Goal: Information Seeking & Learning: Learn about a topic

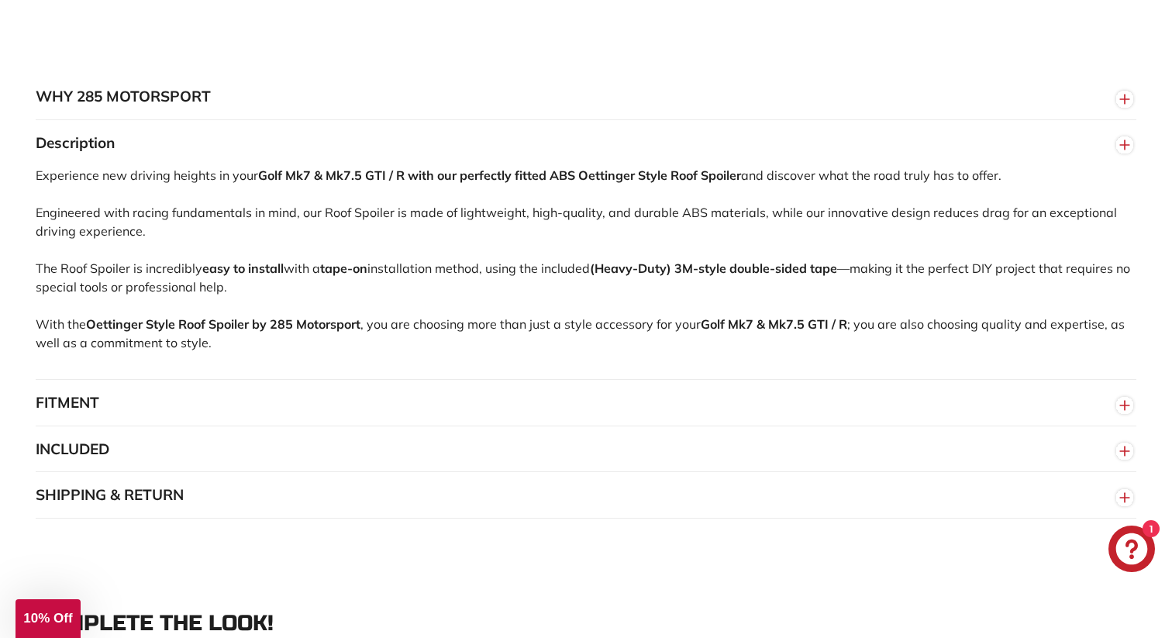
scroll to position [935, 0]
click at [610, 236] on div "Experience new driving heights in your Golf Mk7 & Mk7.5 GTI / R with our perfec…" at bounding box center [586, 270] width 1100 height 213
click at [280, 271] on div "Experience new driving heights in your Golf Mk7 & Mk7.5 GTI / R with our perfec…" at bounding box center [586, 270] width 1100 height 213
drag, startPoint x: 212, startPoint y: 336, endPoint x: 310, endPoint y: 336, distance: 98.4
click at [310, 330] on strong "Roof Spoiler by 285 Motorsport" at bounding box center [269, 322] width 182 height 15
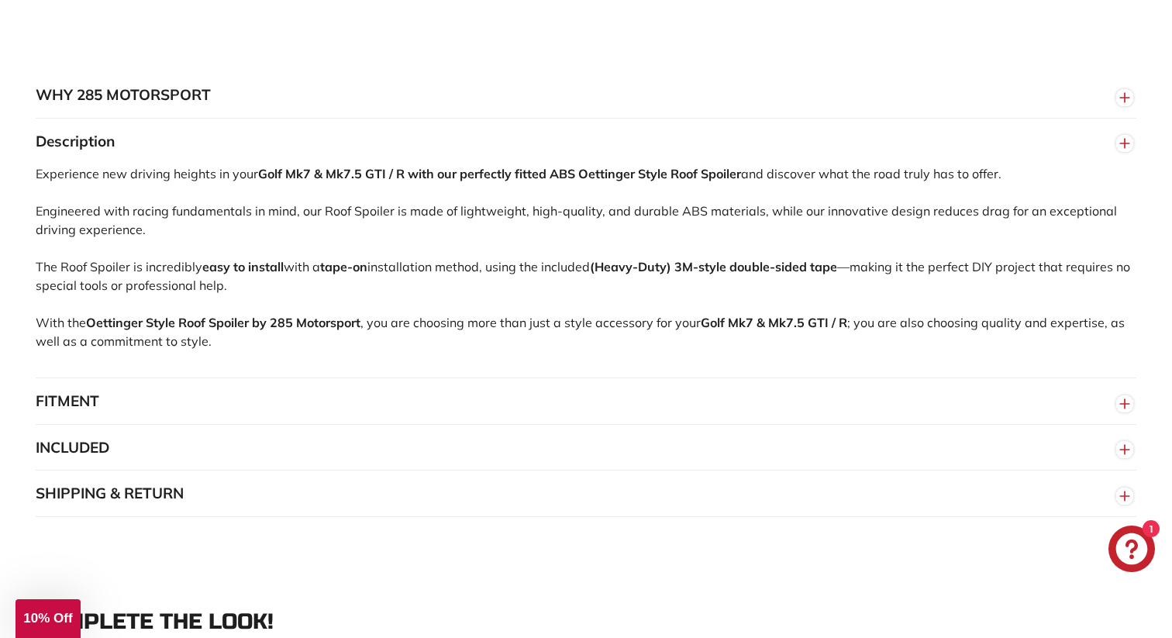
click at [164, 415] on button "FITMENT" at bounding box center [586, 401] width 1100 height 46
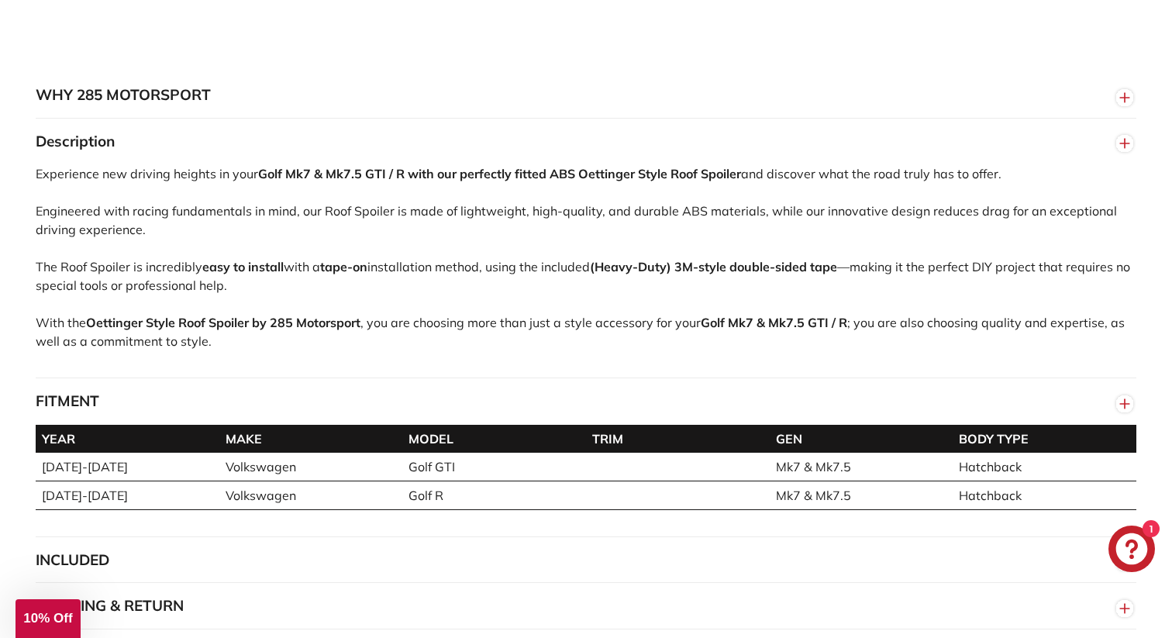
click at [213, 415] on button "FITMENT" at bounding box center [586, 401] width 1100 height 46
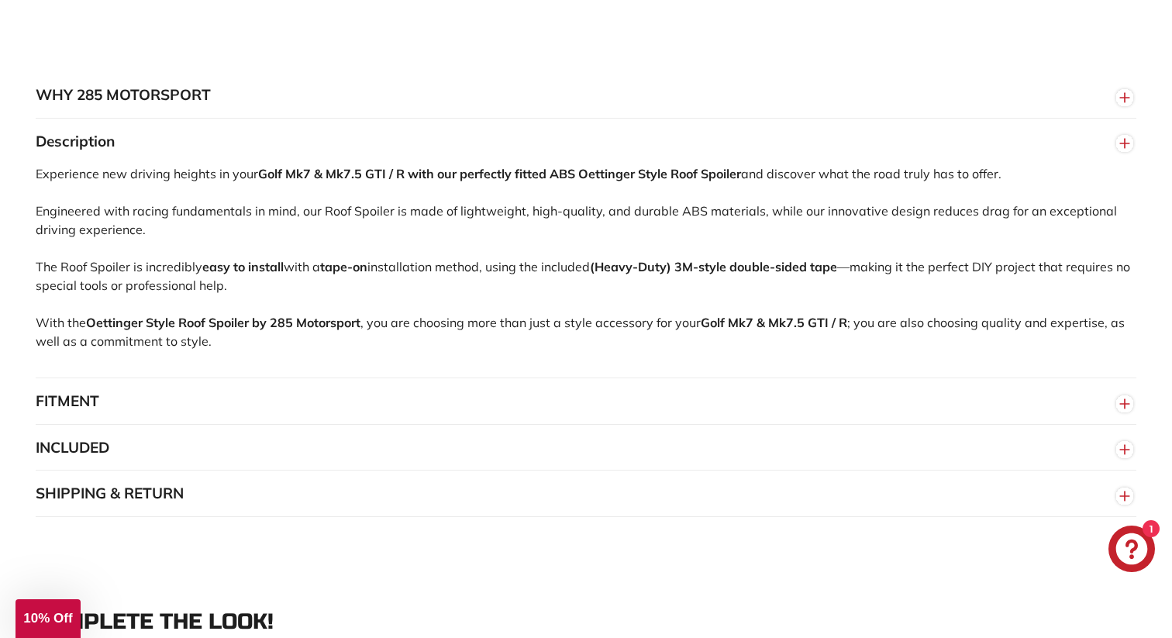
click at [205, 459] on button "INCLUDED" at bounding box center [586, 448] width 1100 height 46
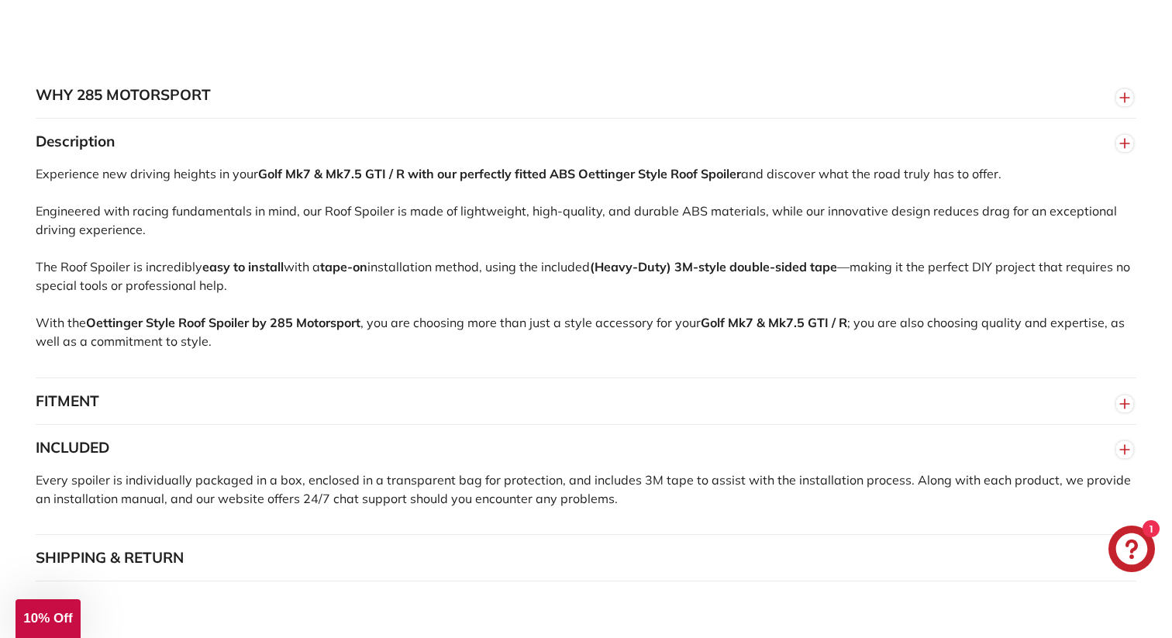
click at [205, 459] on button "INCLUDED" at bounding box center [586, 448] width 1100 height 46
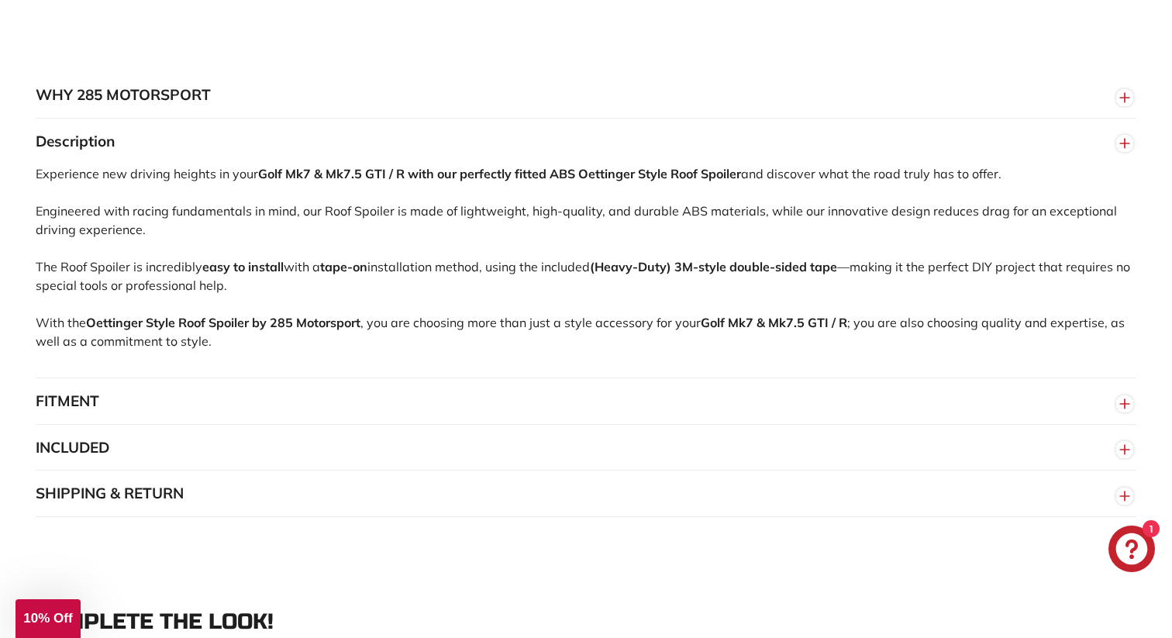
click at [205, 459] on button "INCLUDED" at bounding box center [586, 448] width 1100 height 46
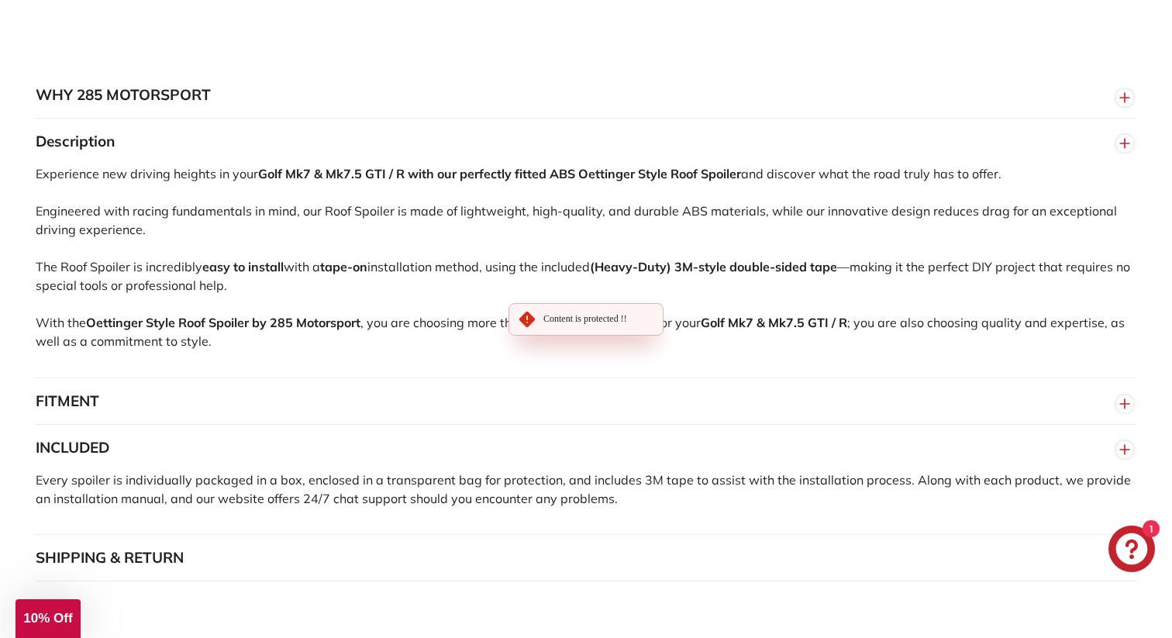
click at [205, 459] on button "INCLUDED" at bounding box center [586, 448] width 1100 height 46
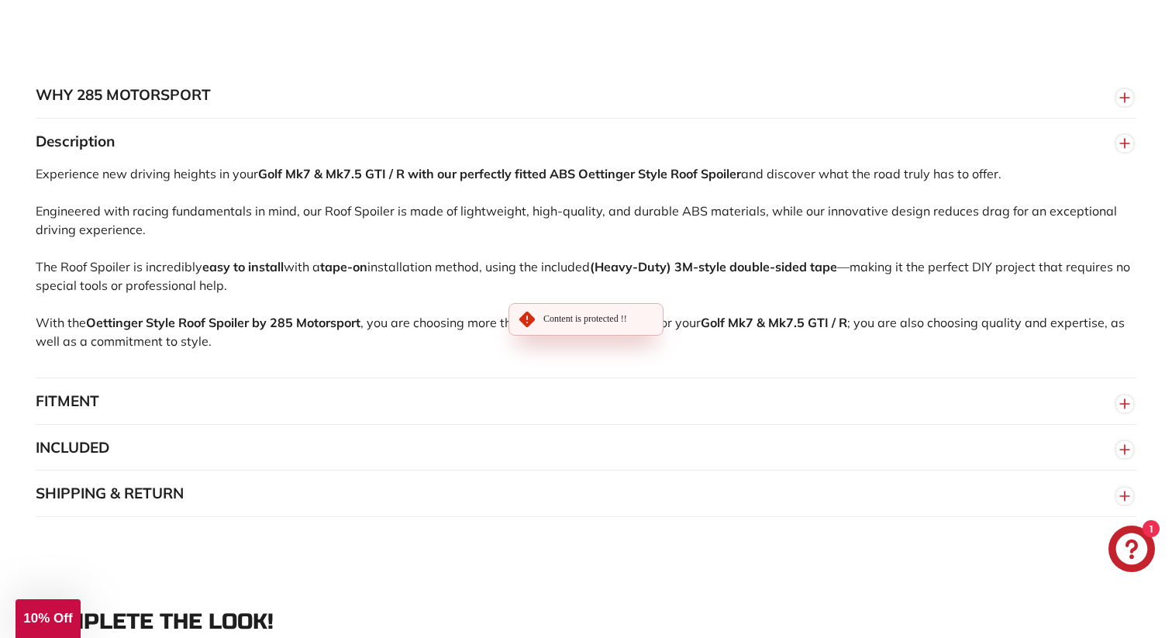
click at [191, 501] on button "SHIPPING & RETURN" at bounding box center [586, 493] width 1100 height 46
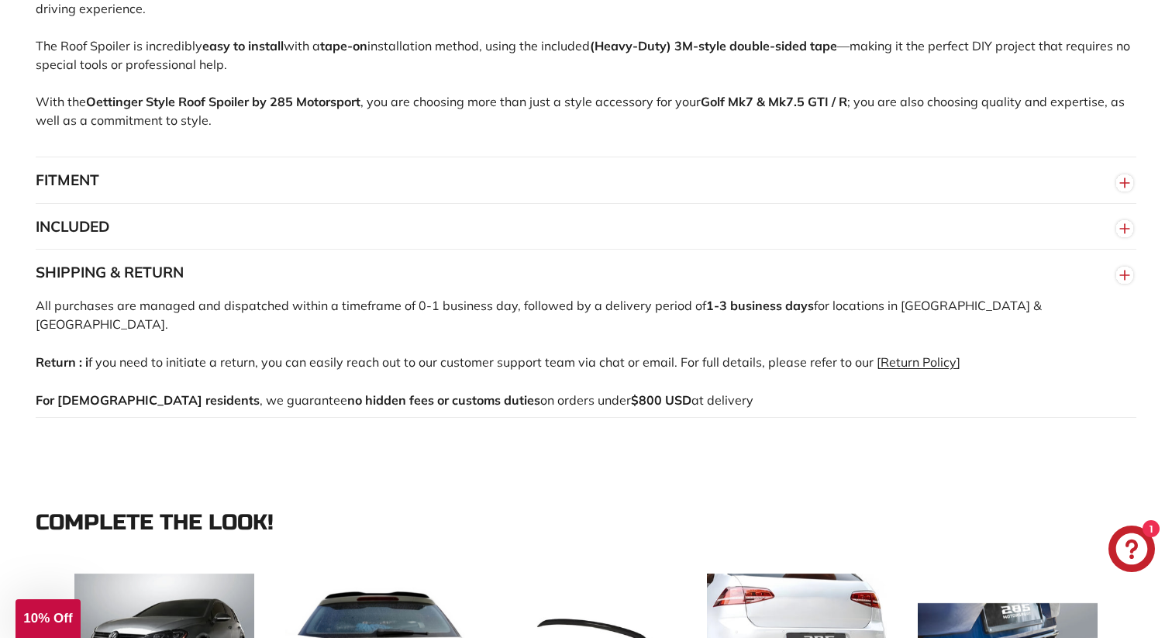
scroll to position [1159, 0]
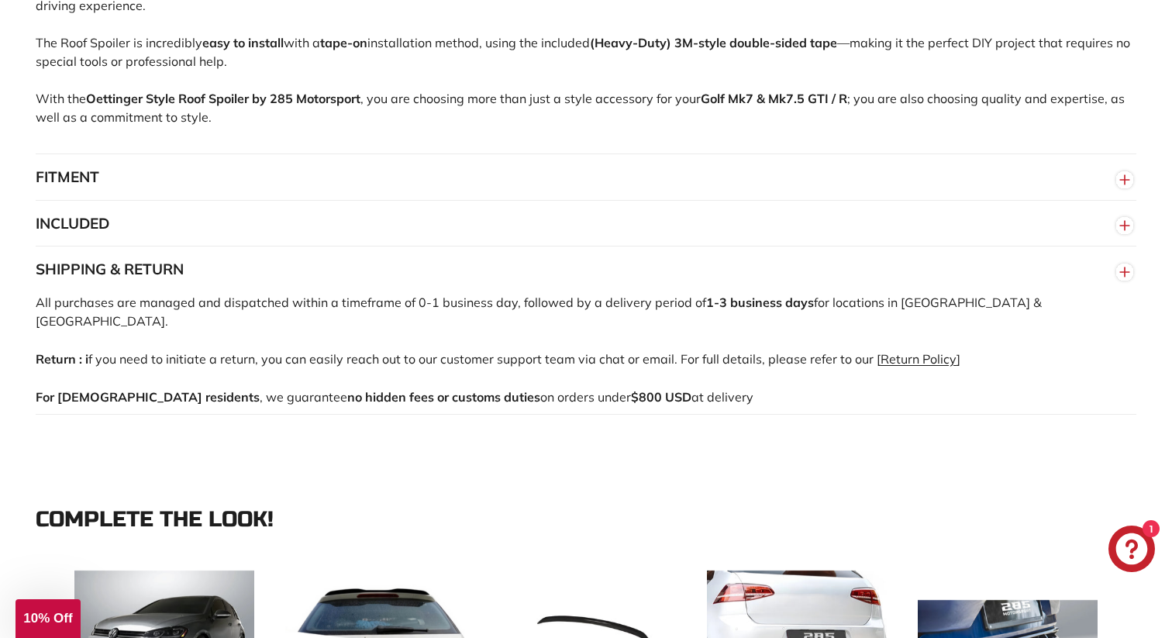
click at [472, 291] on button "SHIPPING & RETURN" at bounding box center [586, 269] width 1100 height 46
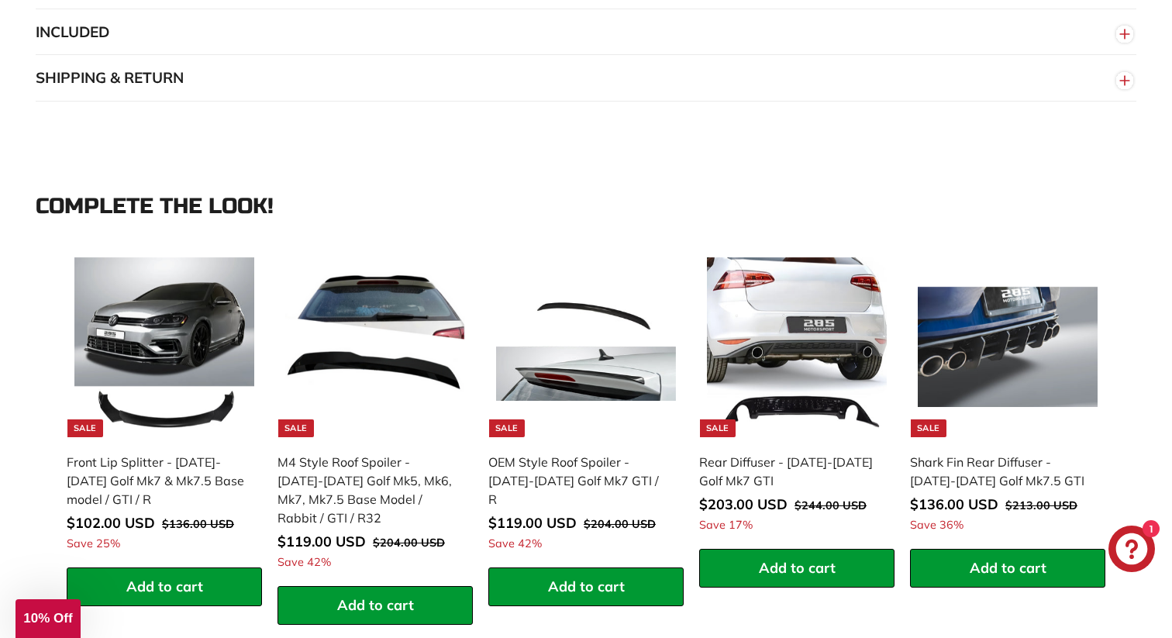
scroll to position [1368, 0]
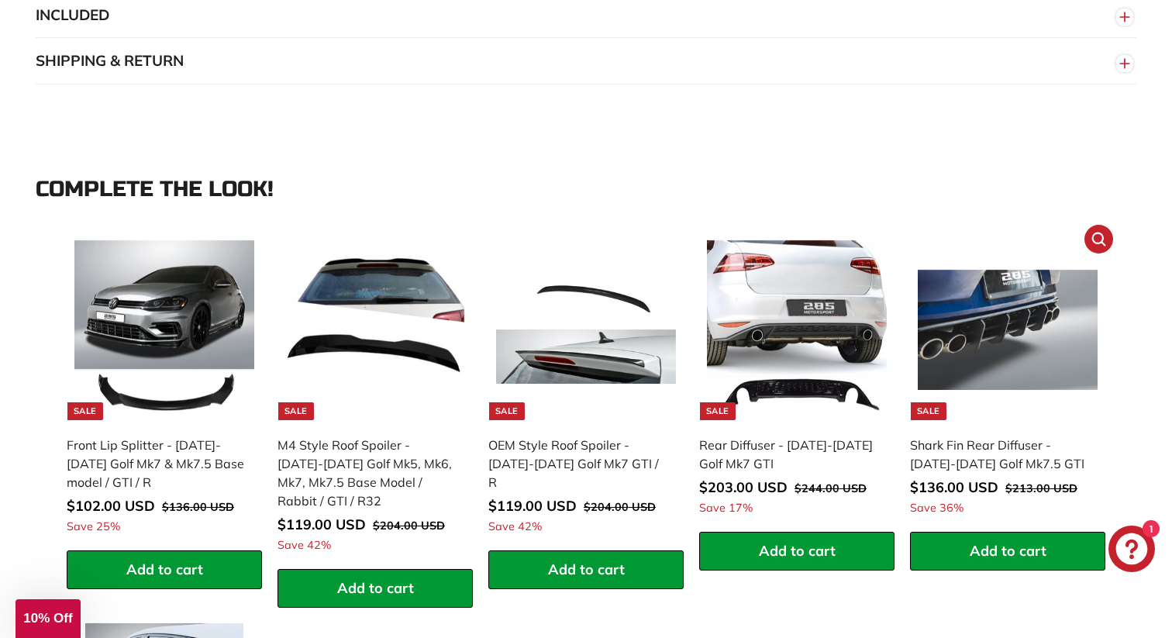
click at [1000, 467] on div "Shark Fin Rear Diffuser - [DATE]-[DATE] Golf Mk7.5 GTI" at bounding box center [1000, 454] width 180 height 37
click at [212, 468] on div "Front Lip Splitter - [DATE]-[DATE] Golf Mk7 & Mk7.5 Base model / GTI / R" at bounding box center [157, 464] width 180 height 56
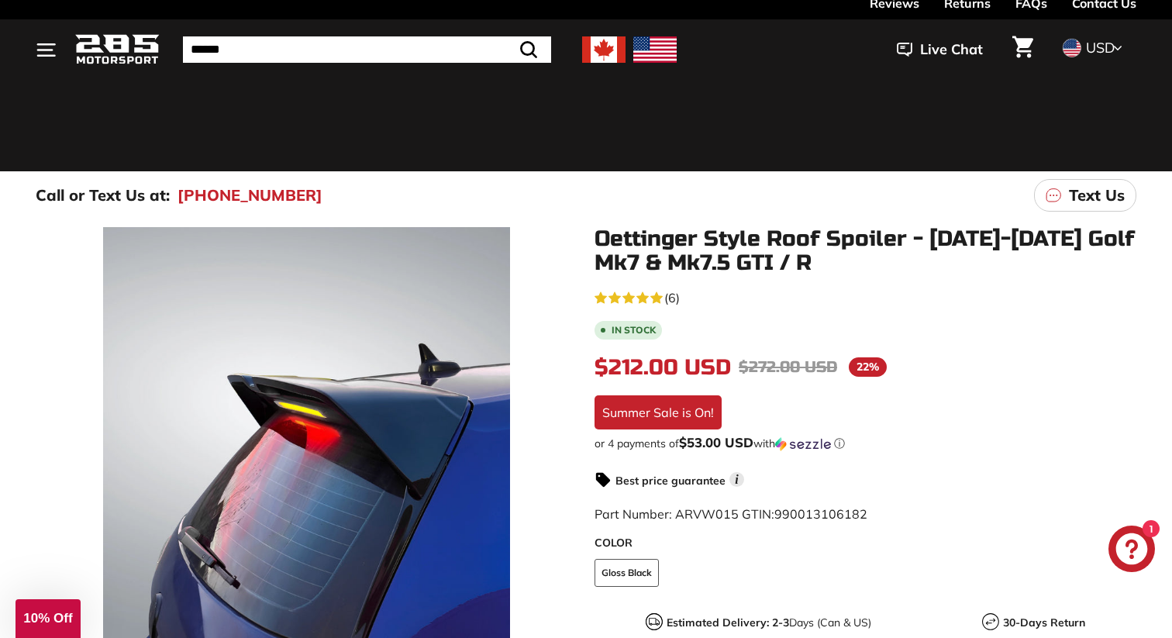
scroll to position [0, 0]
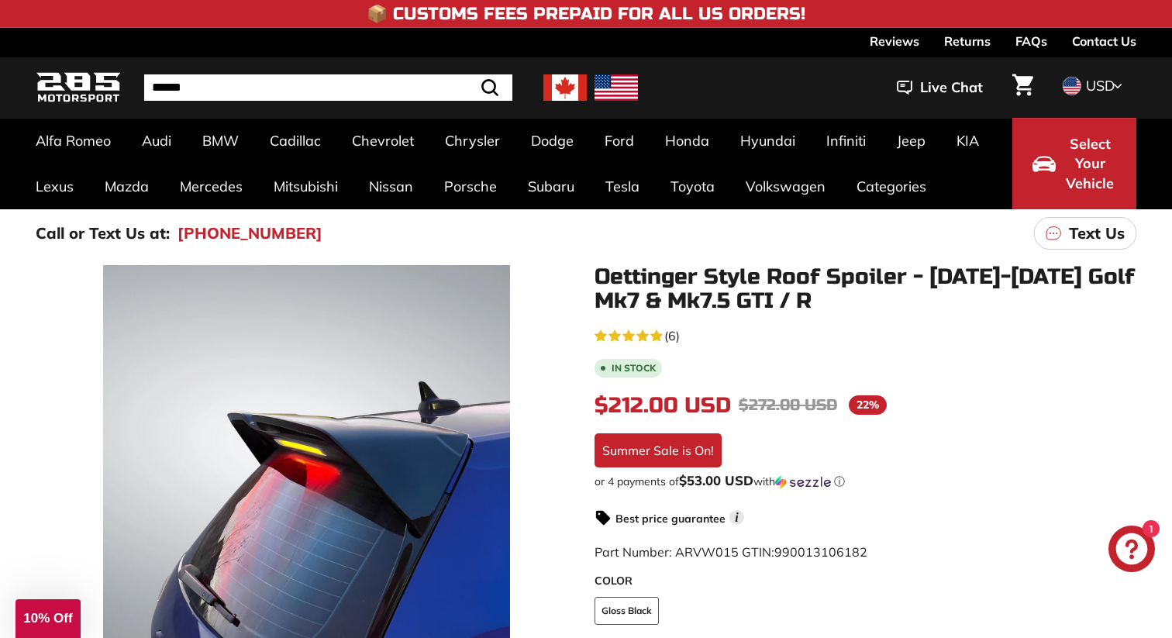
click at [678, 336] on span "(6)" at bounding box center [671, 335] width 15 height 19
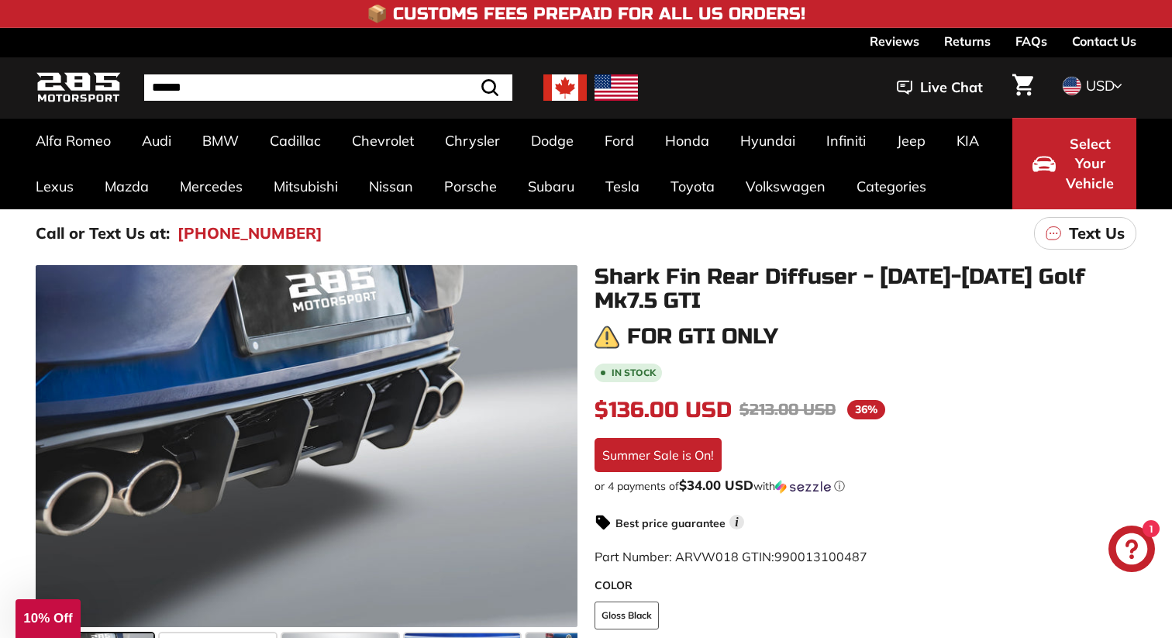
click at [307, 98] on input "Search" at bounding box center [328, 87] width 368 height 26
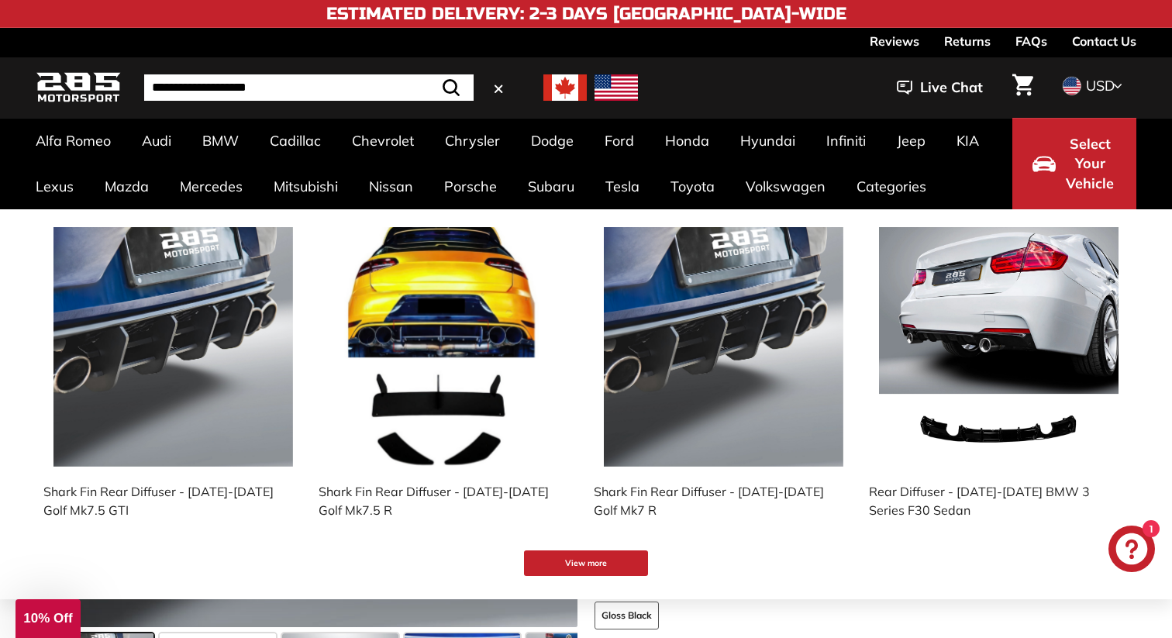
type input "**********"
click at [429, 74] on button ".cls-1{fill:none;stroke:#000;stroke-miterlimit:10;stroke-width:2px} Search" at bounding box center [451, 87] width 45 height 26
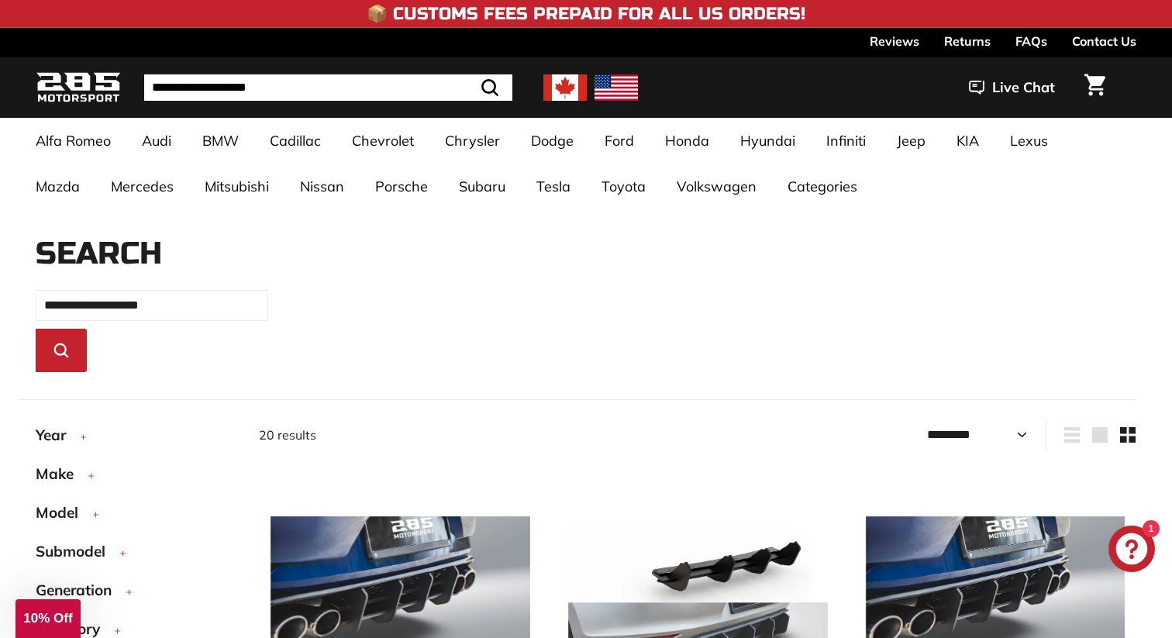
select select "*********"
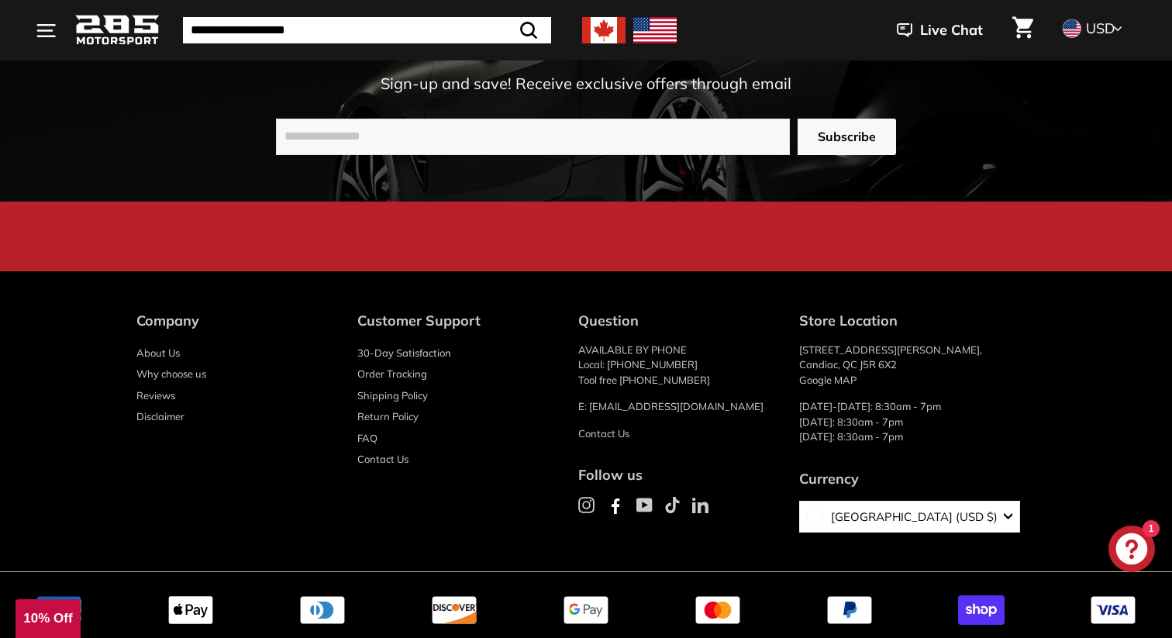
scroll to position [3686, 0]
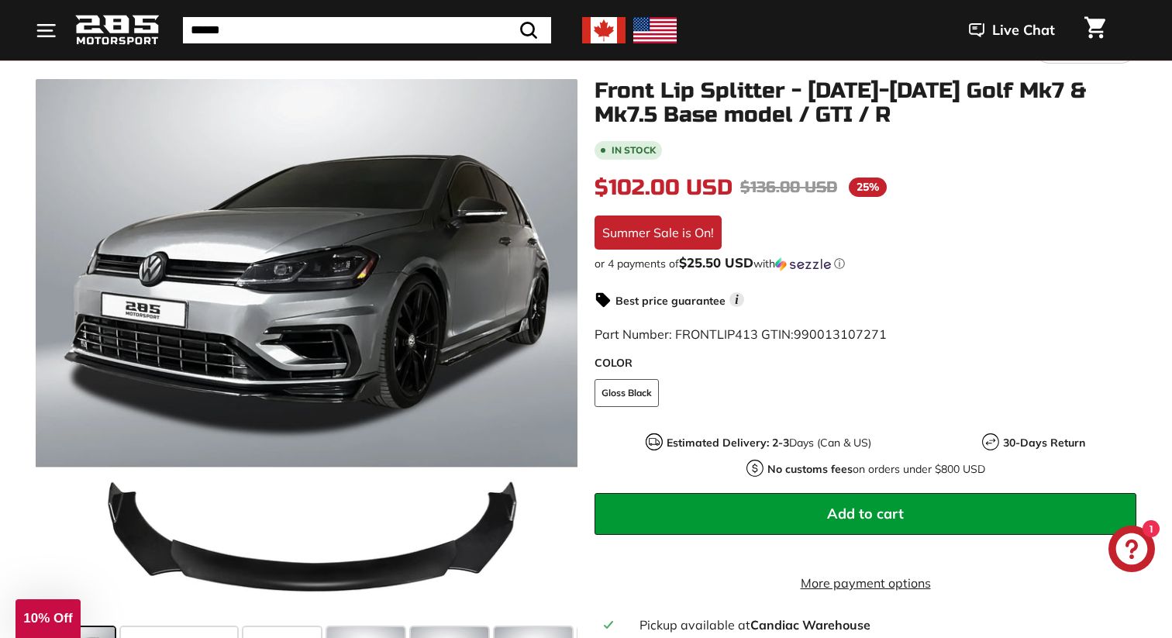
scroll to position [195, 0]
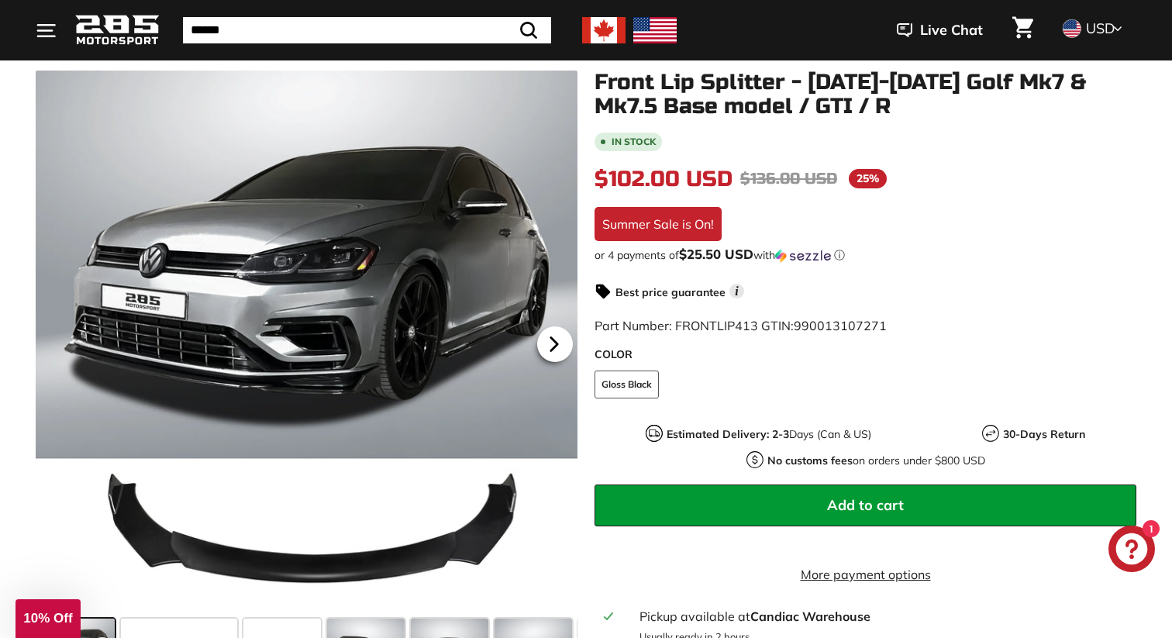
click at [562, 340] on icon at bounding box center [554, 344] width 36 height 36
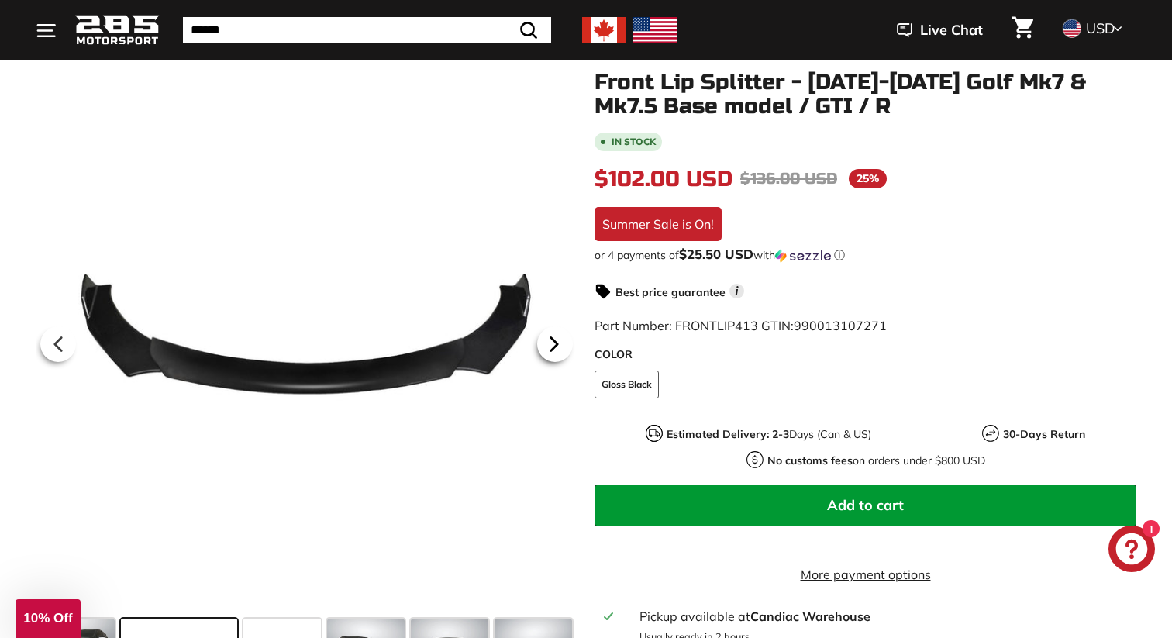
click at [562, 340] on icon at bounding box center [554, 344] width 36 height 36
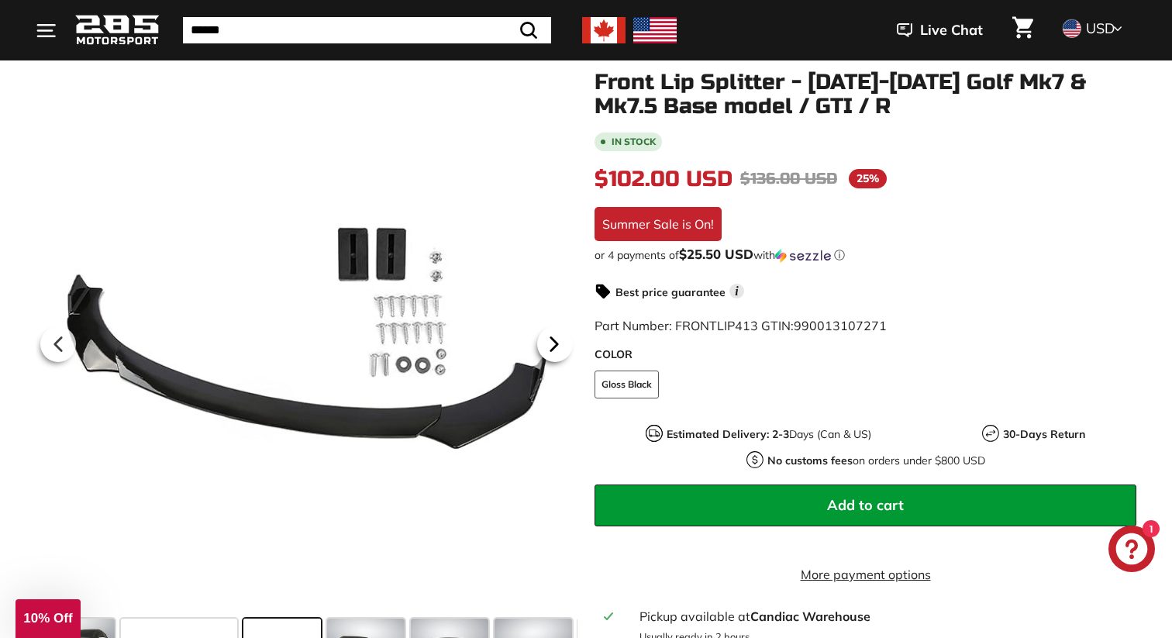
click at [562, 340] on icon at bounding box center [554, 344] width 36 height 36
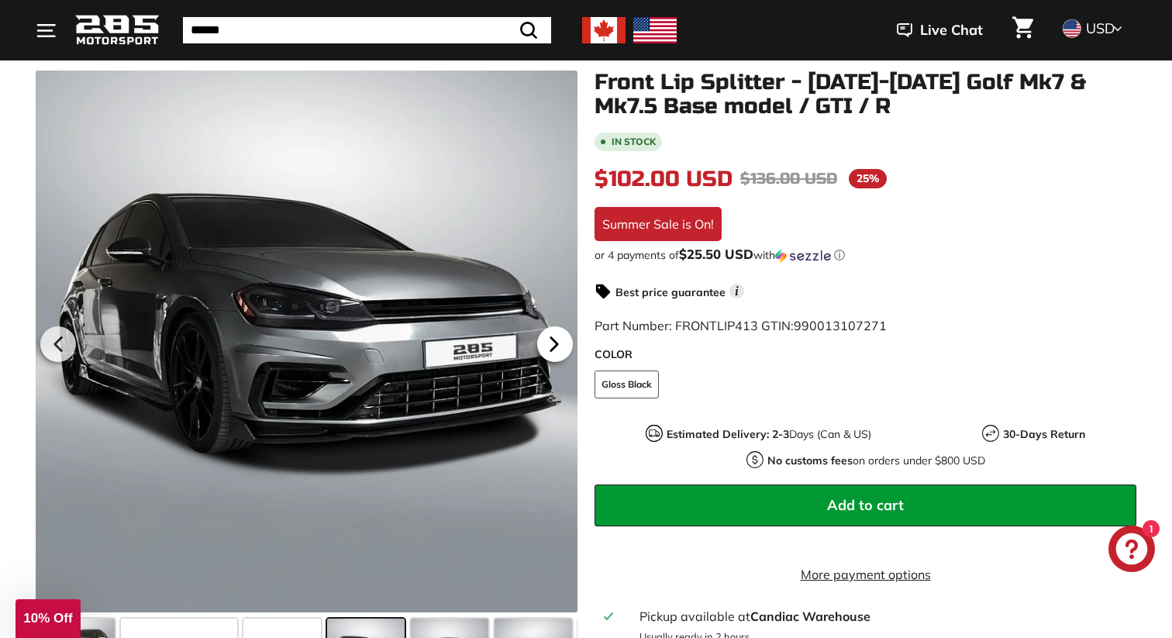
click at [562, 340] on icon at bounding box center [554, 344] width 36 height 36
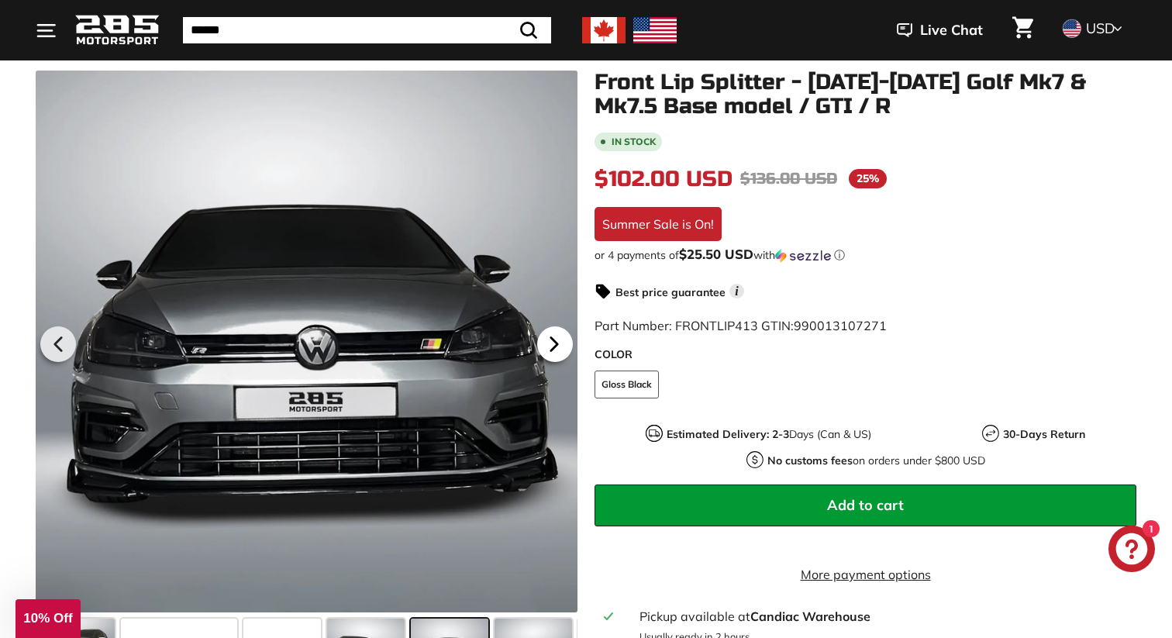
click at [562, 340] on icon at bounding box center [554, 344] width 36 height 36
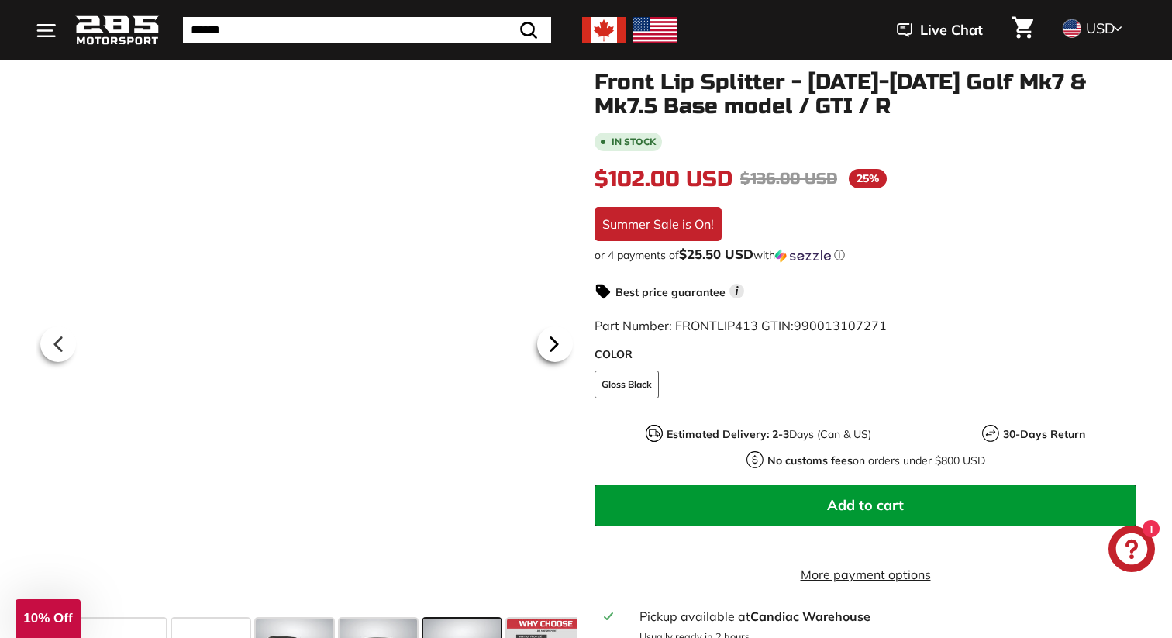
scroll to position [0, 81]
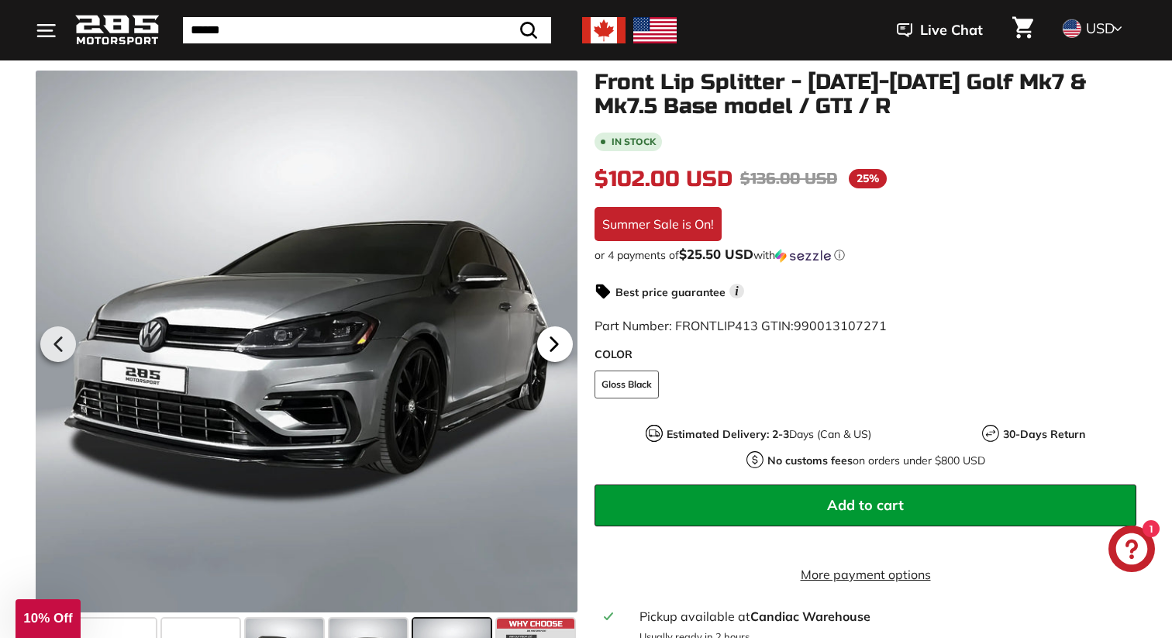
click at [562, 340] on icon at bounding box center [554, 344] width 36 height 36
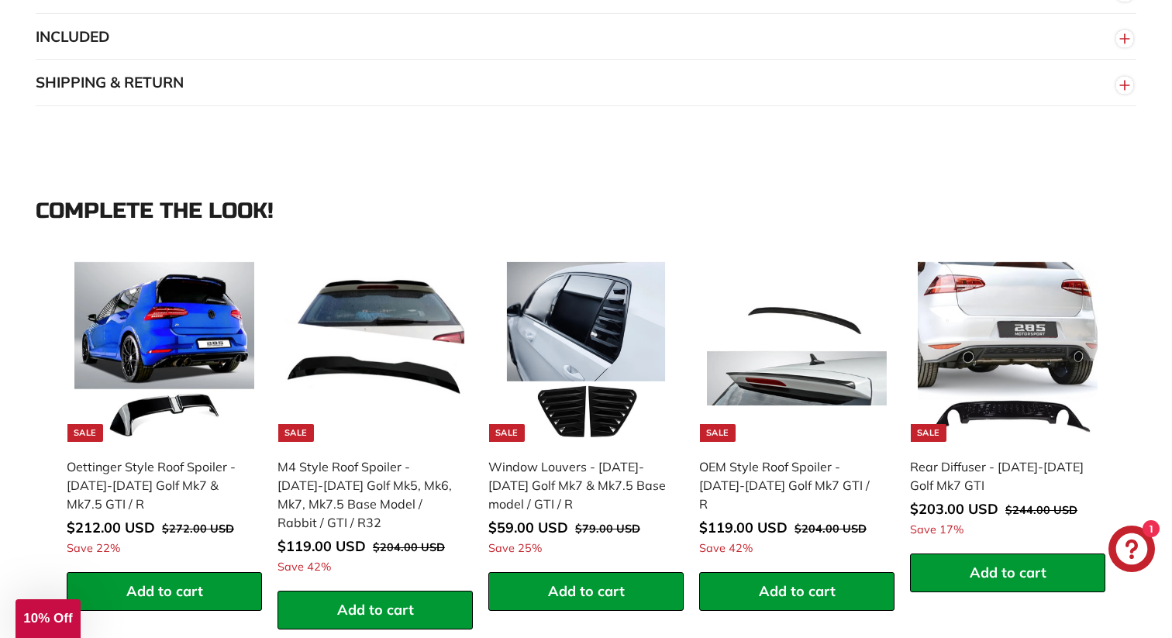
scroll to position [1319, 0]
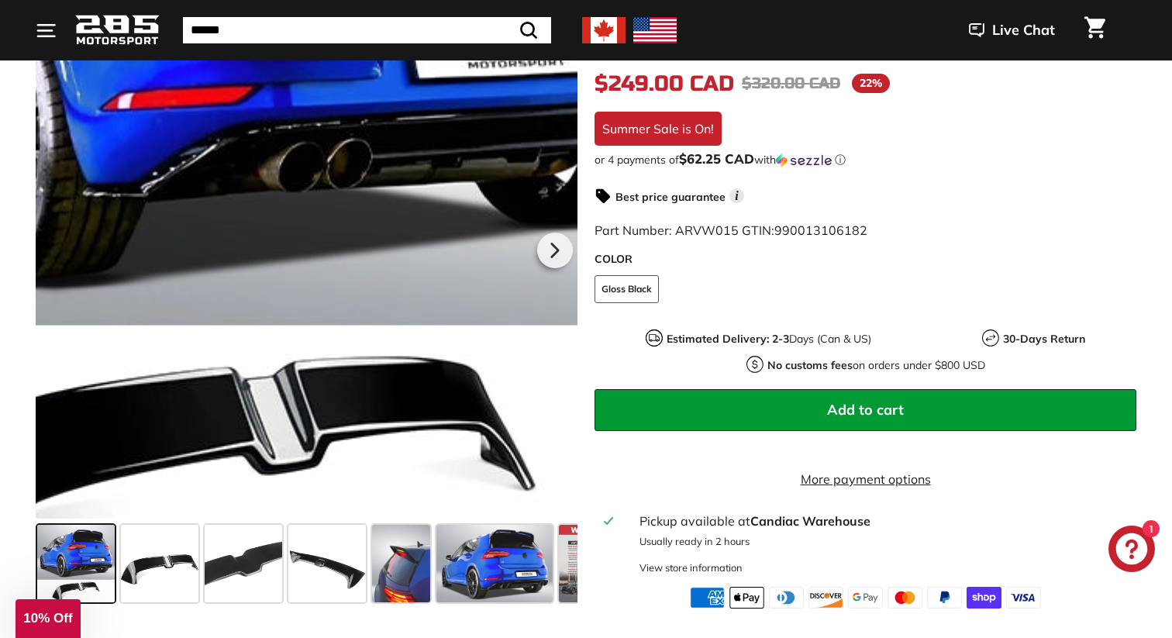
scroll to position [333, 0]
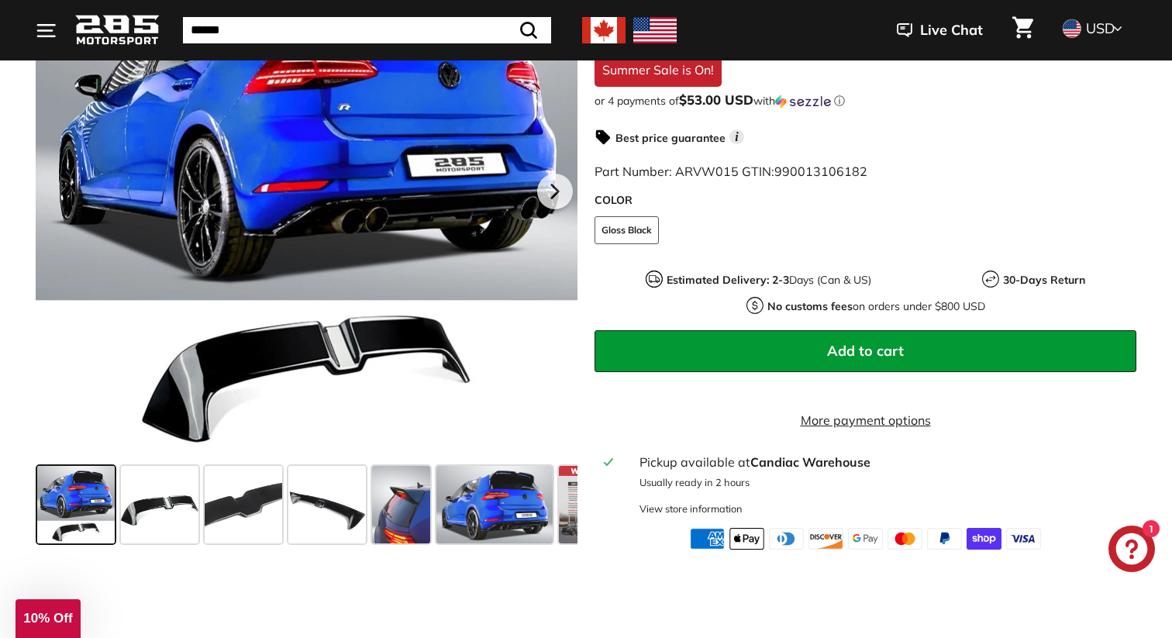
scroll to position [384, 0]
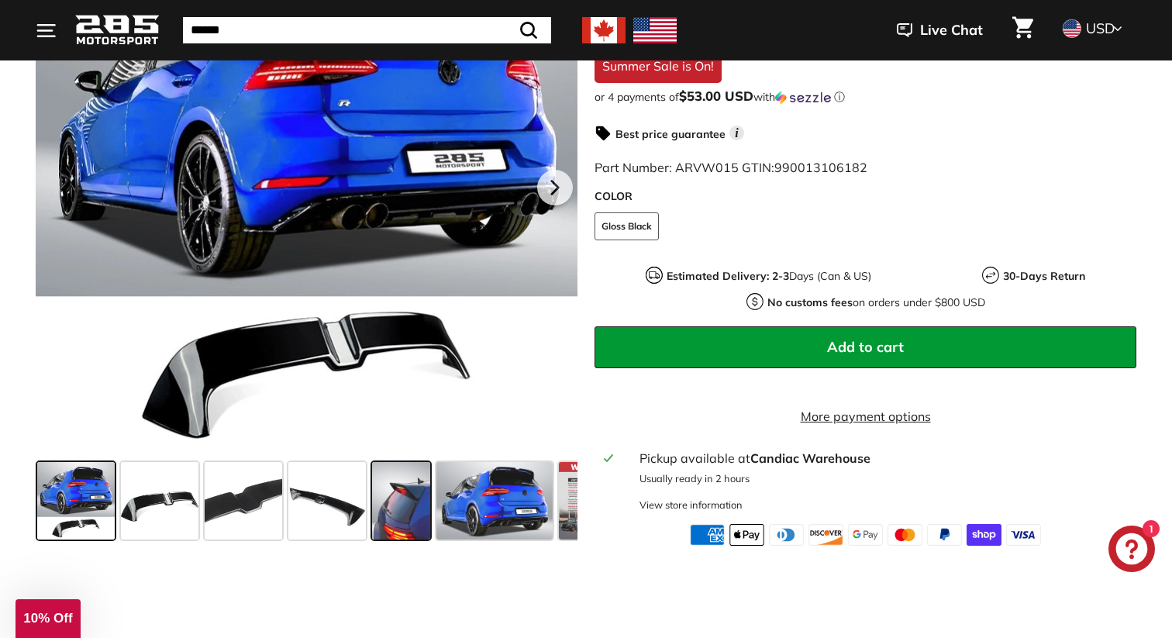
click at [415, 532] on span at bounding box center [401, 500] width 58 height 77
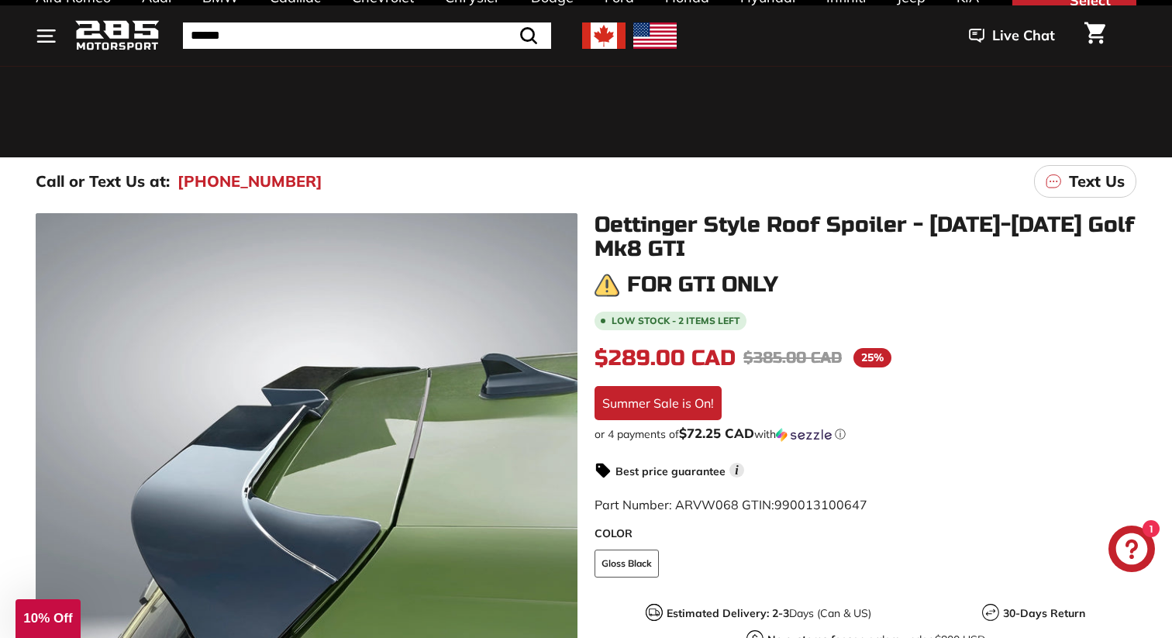
scroll to position [158, 0]
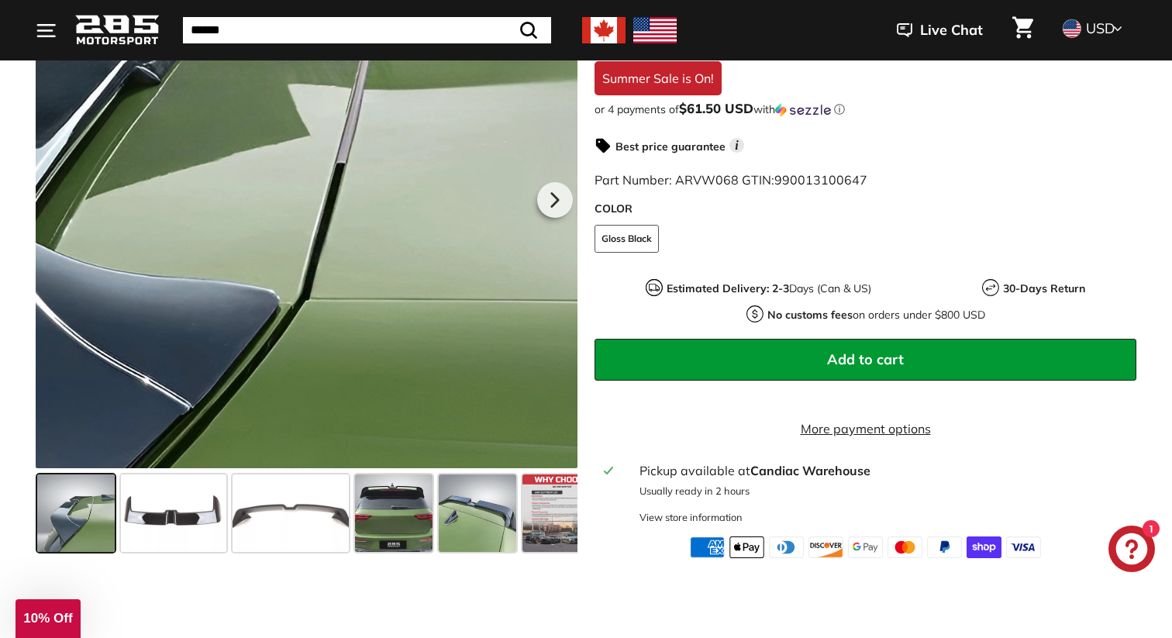
scroll to position [382, 0]
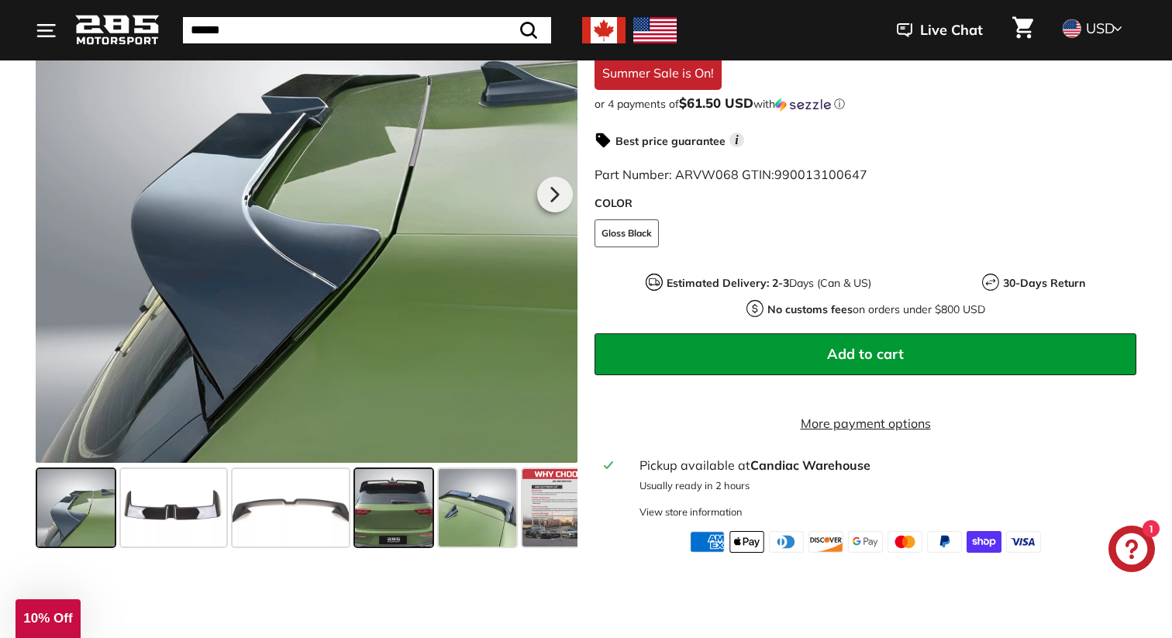
click at [405, 505] on span at bounding box center [393, 507] width 77 height 77
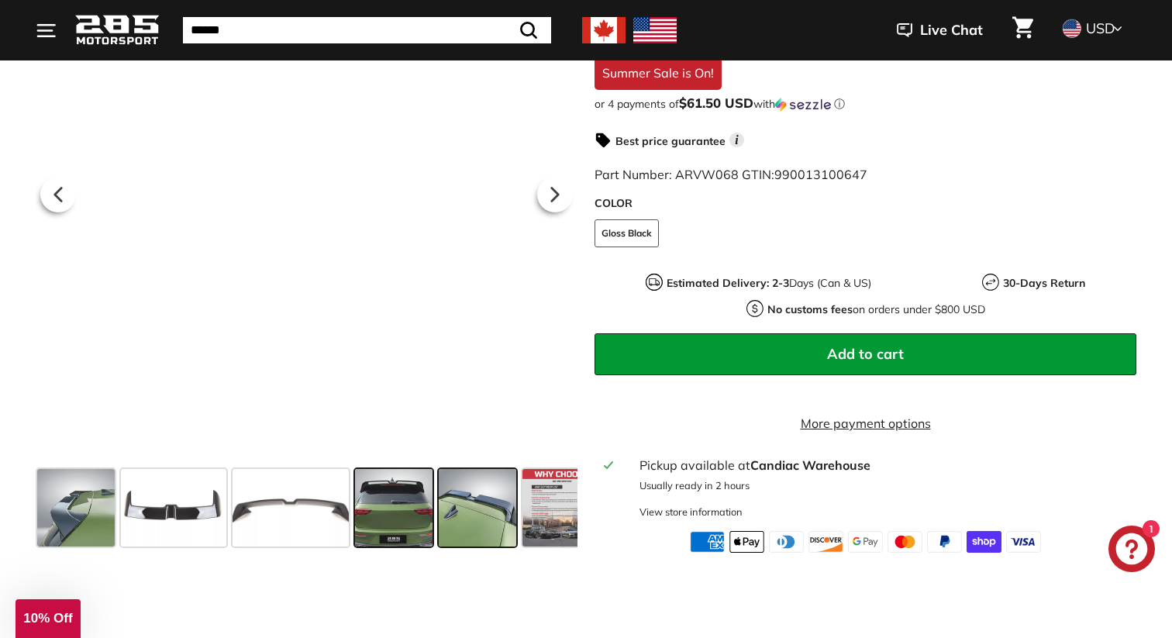
click at [474, 526] on span at bounding box center [477, 507] width 77 height 77
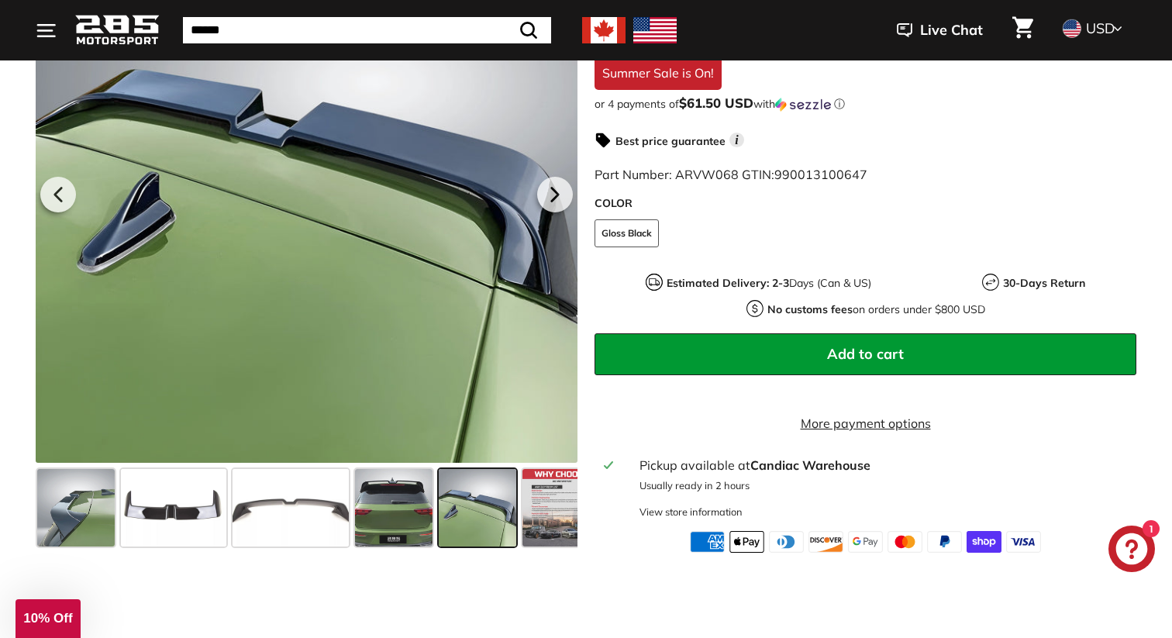
click at [474, 526] on span at bounding box center [477, 507] width 77 height 77
click at [422, 544] on span at bounding box center [393, 507] width 77 height 77
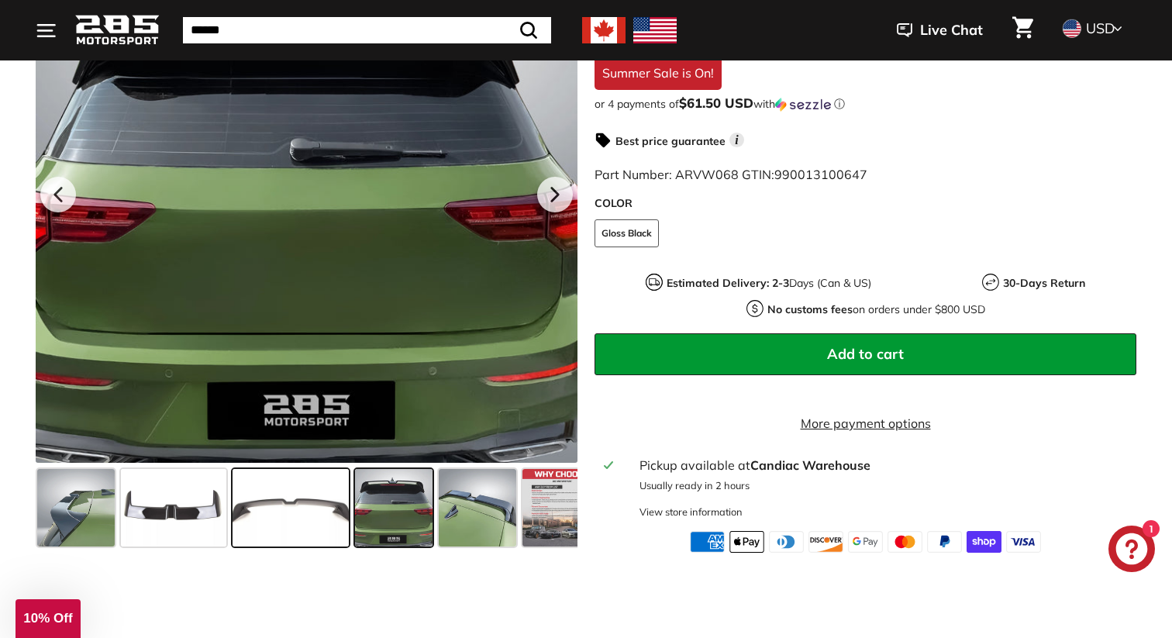
click at [314, 527] on span at bounding box center [290, 507] width 116 height 77
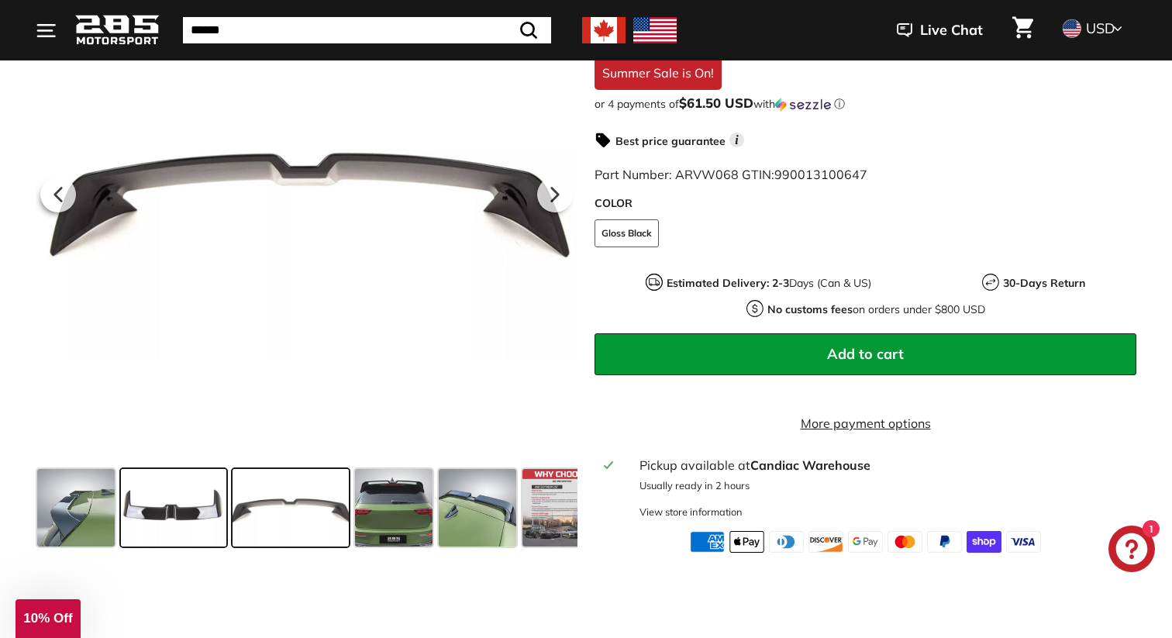
click at [212, 493] on span at bounding box center [173, 507] width 105 height 77
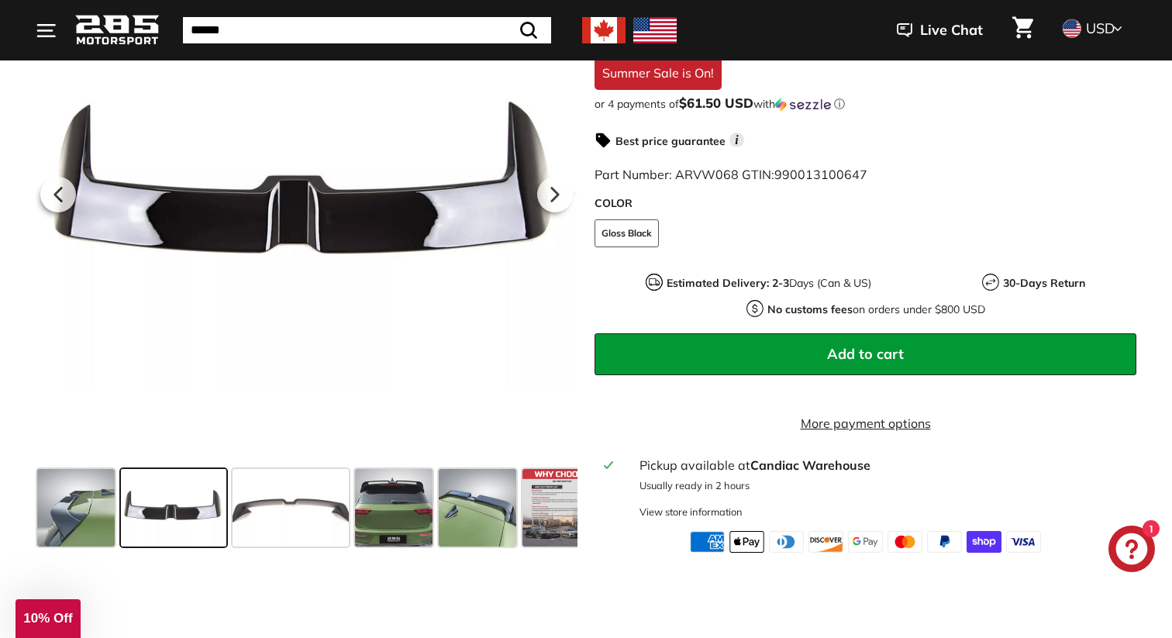
scroll to position [0, 0]
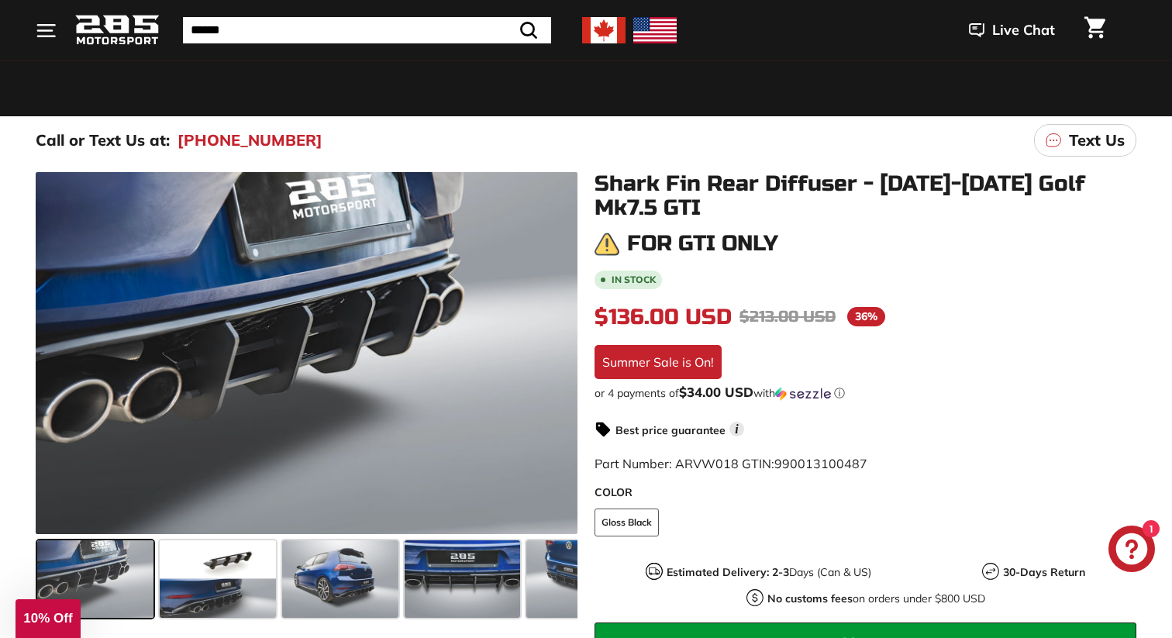
scroll to position [121, 0]
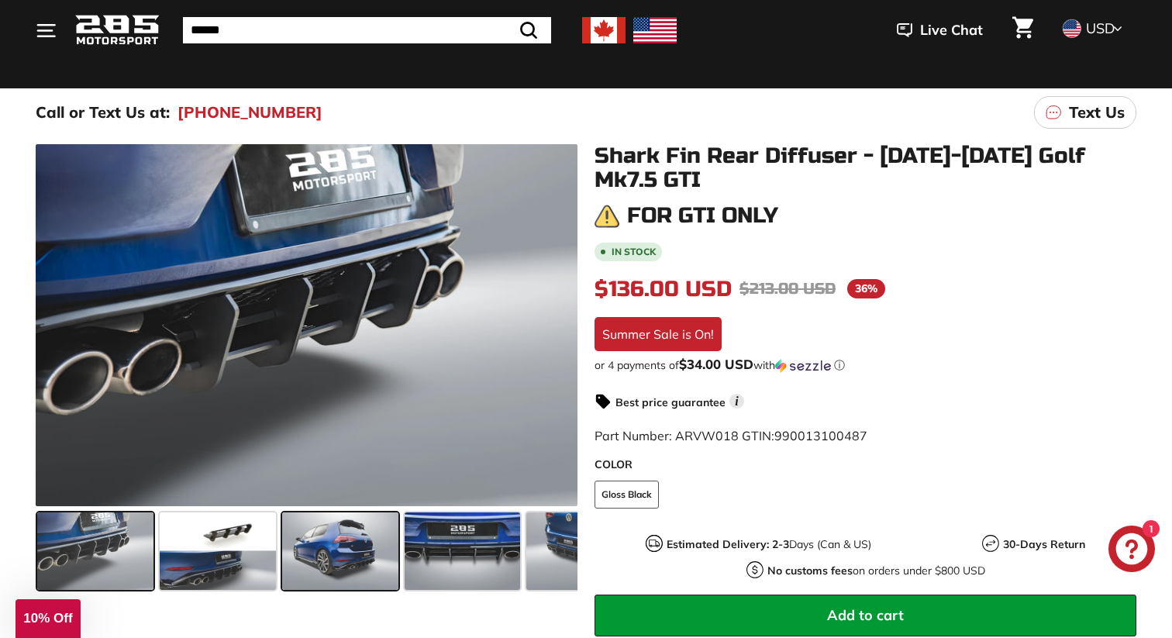
click at [332, 563] on span at bounding box center [340, 550] width 116 height 77
